Goal: Find specific page/section: Find specific page/section

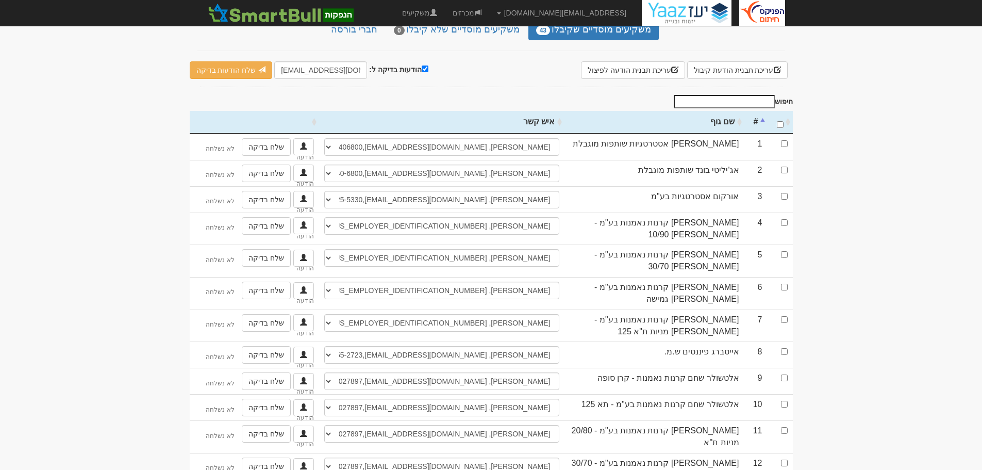
scroll to position [36, 0]
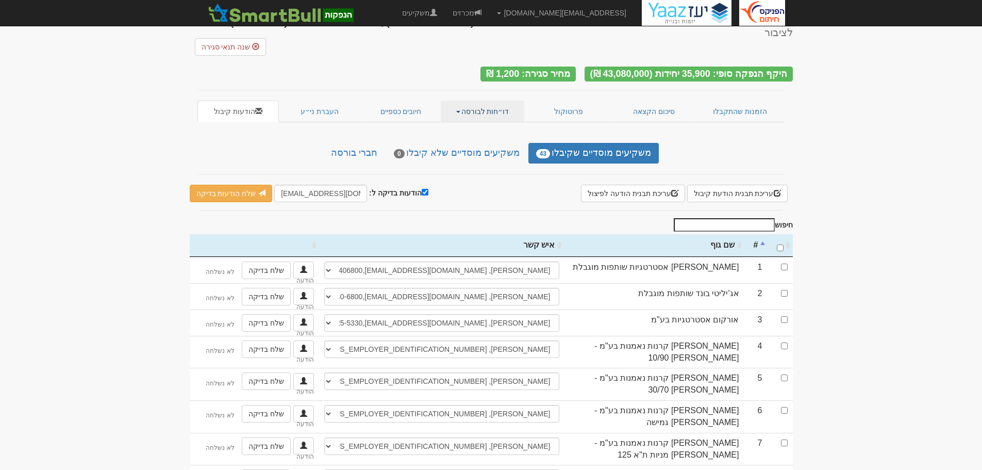
click at [497, 101] on link "דו״חות לבורסה" at bounding box center [483, 112] width 84 height 22
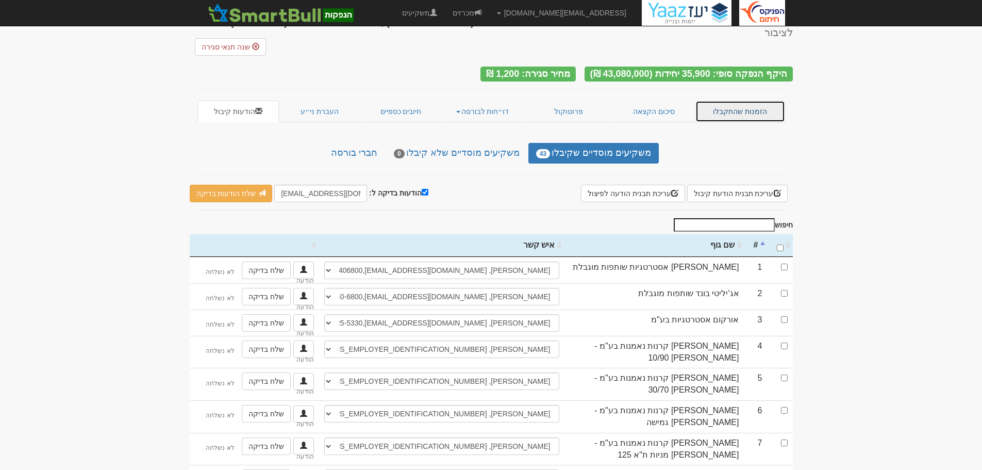
click at [737, 101] on link "הזמנות שהתקבלו" at bounding box center [740, 112] width 90 height 22
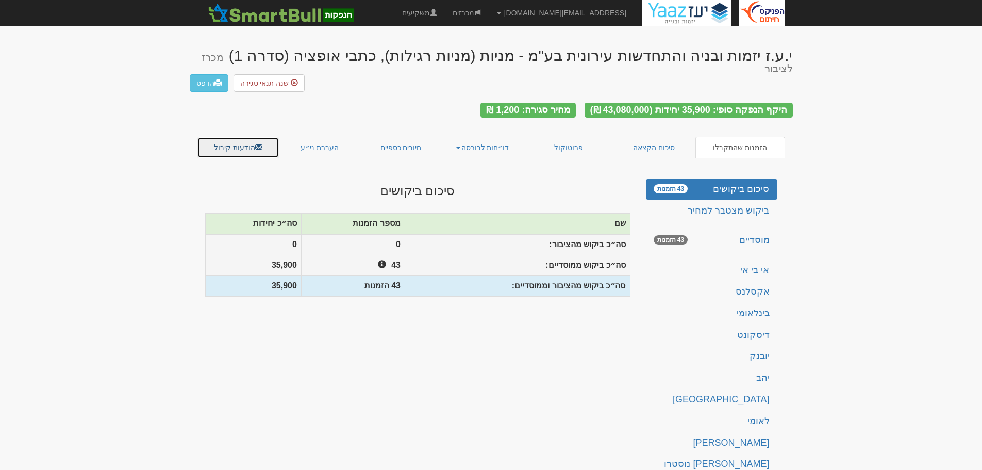
click at [238, 137] on link "הודעות קיבול" at bounding box center [238, 148] width 82 height 22
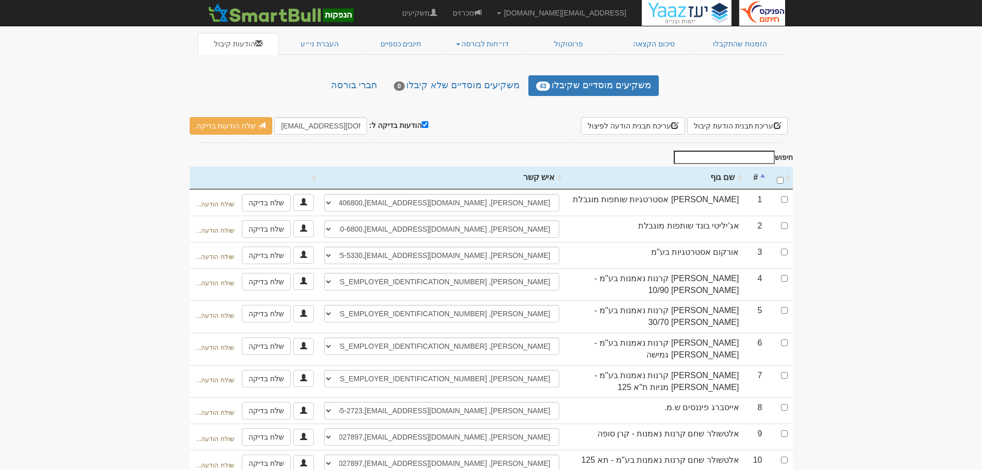
scroll to position [206, 0]
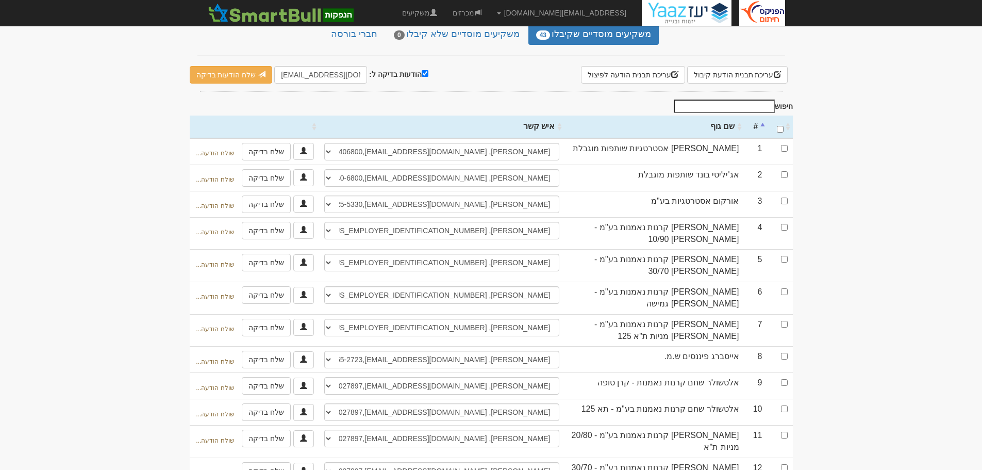
scroll to position [139, 0]
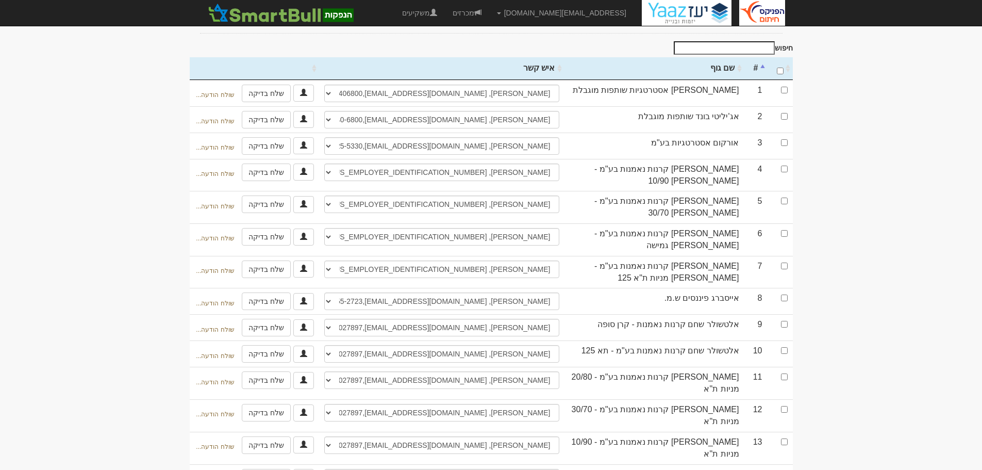
scroll to position [139, 0]
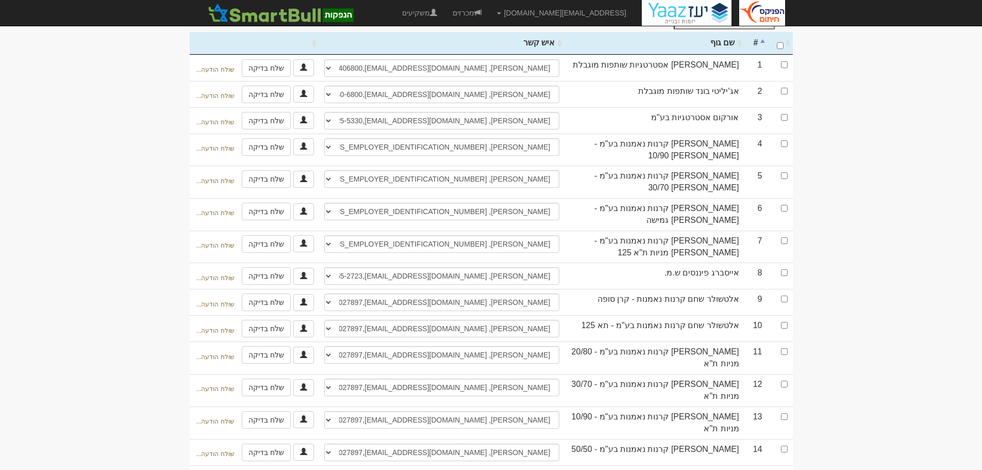
scroll to position [139, 0]
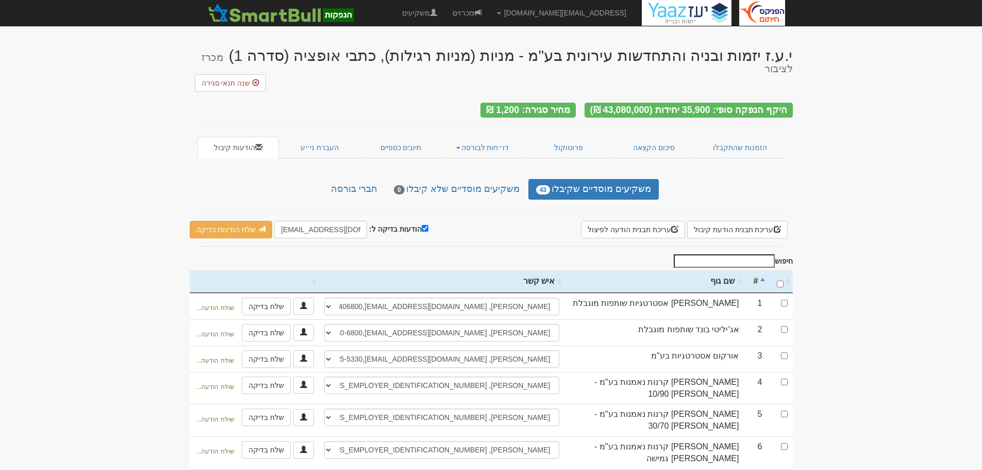
scroll to position [206, 0]
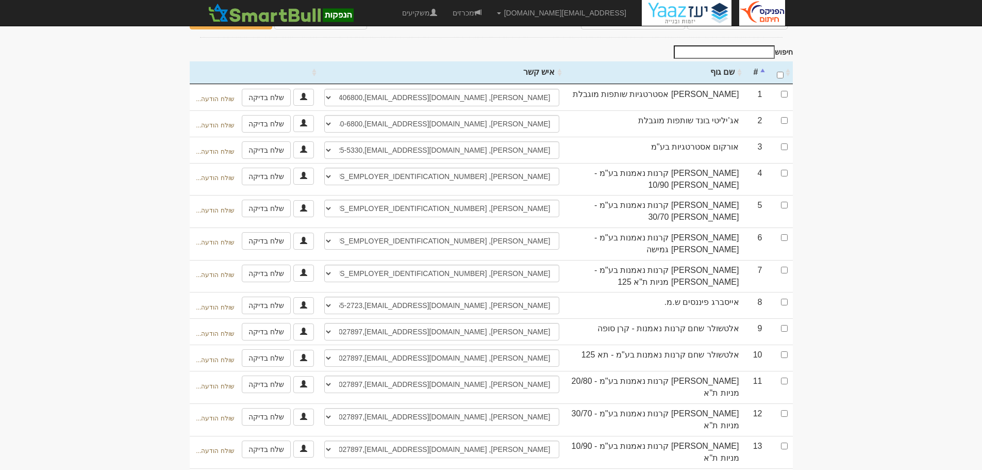
scroll to position [191, 0]
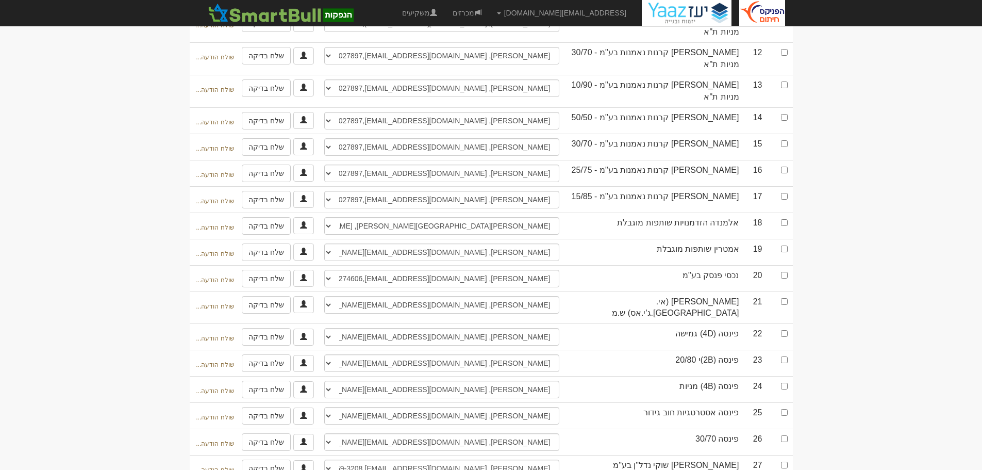
scroll to position [655, 0]
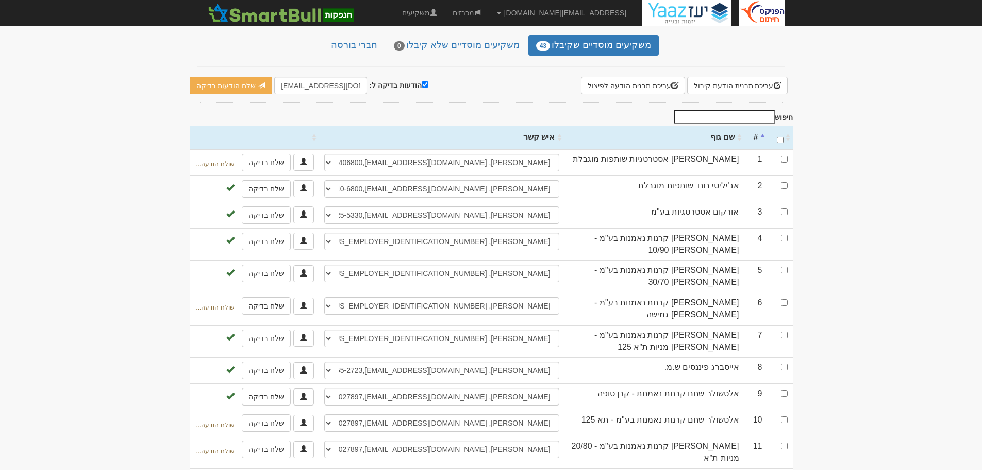
scroll to position [242, 0]
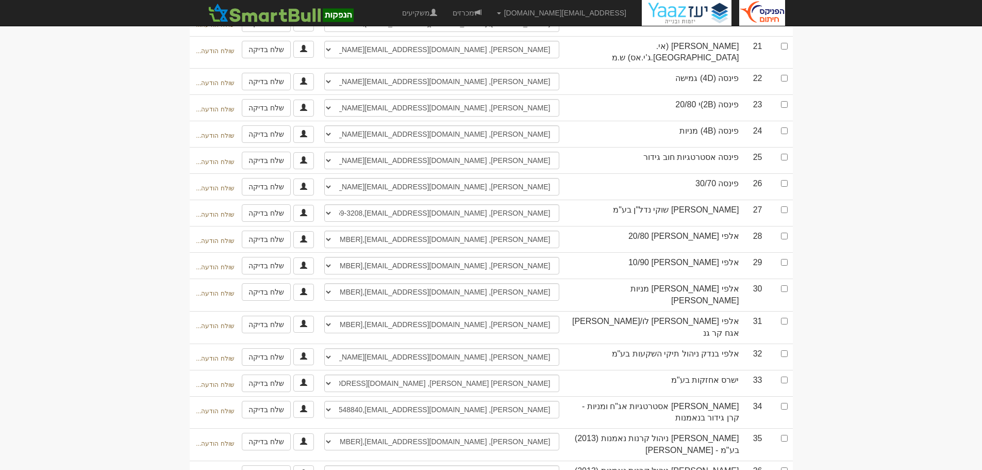
scroll to position [964, 0]
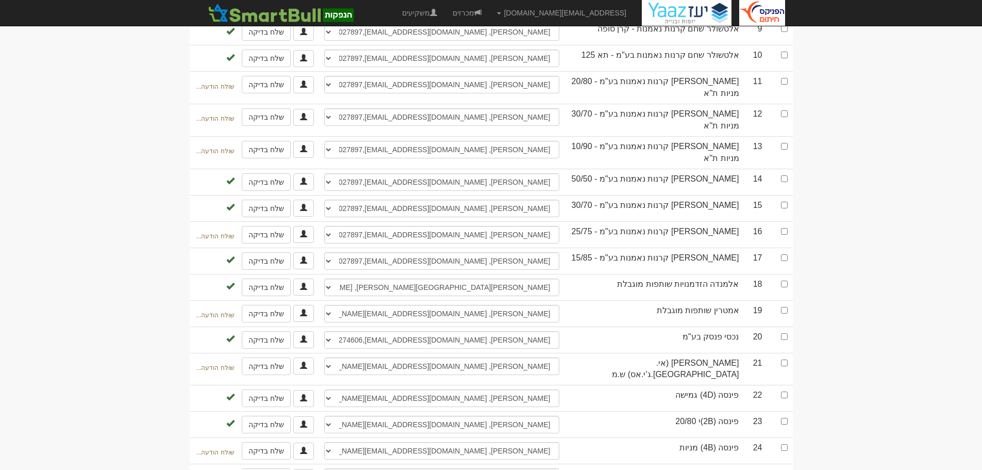
scroll to position [397, 0]
